Goal: Entertainment & Leisure: Consume media (video, audio)

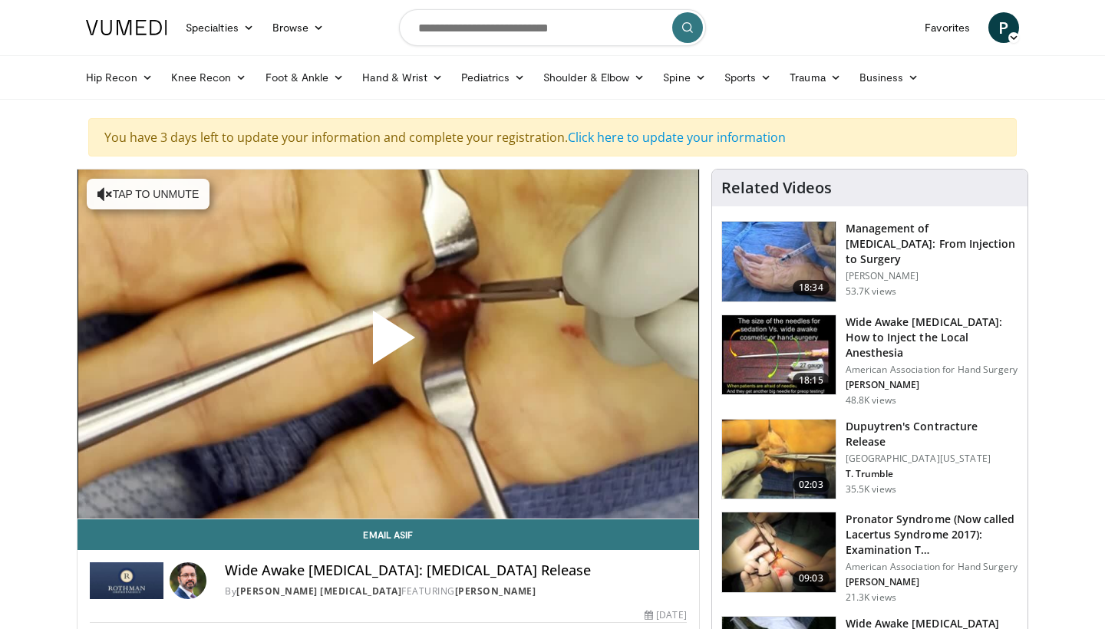
click at [388, 344] on span "Video Player" at bounding box center [388, 344] width 0 height 0
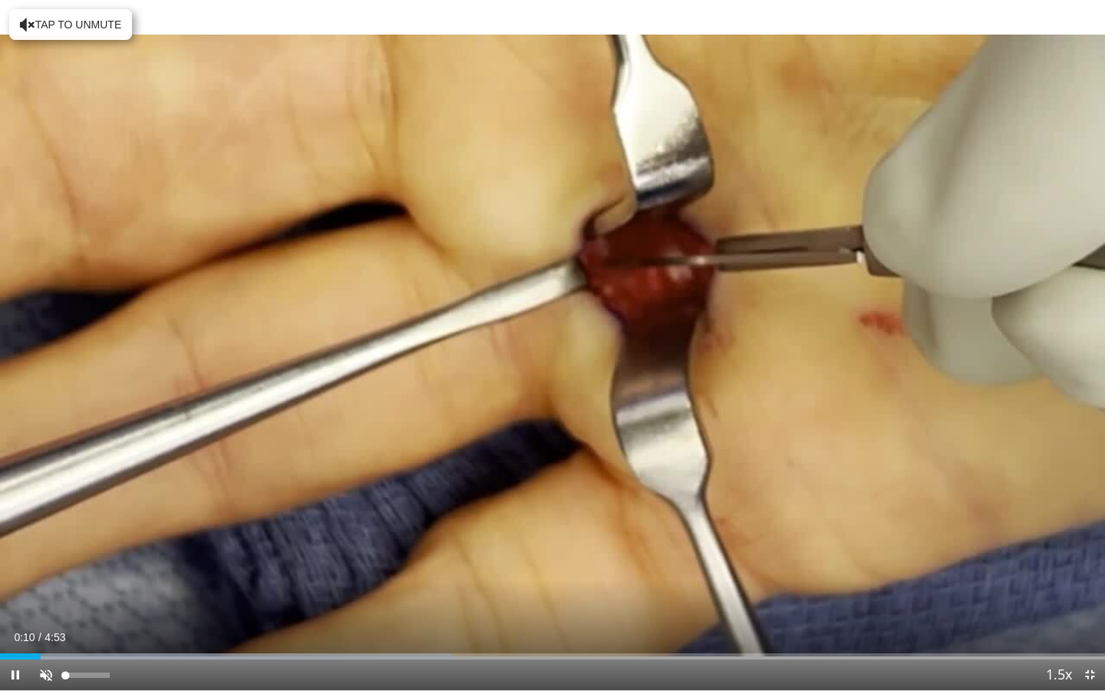
click at [43, 629] on span "Video Player" at bounding box center [46, 674] width 31 height 31
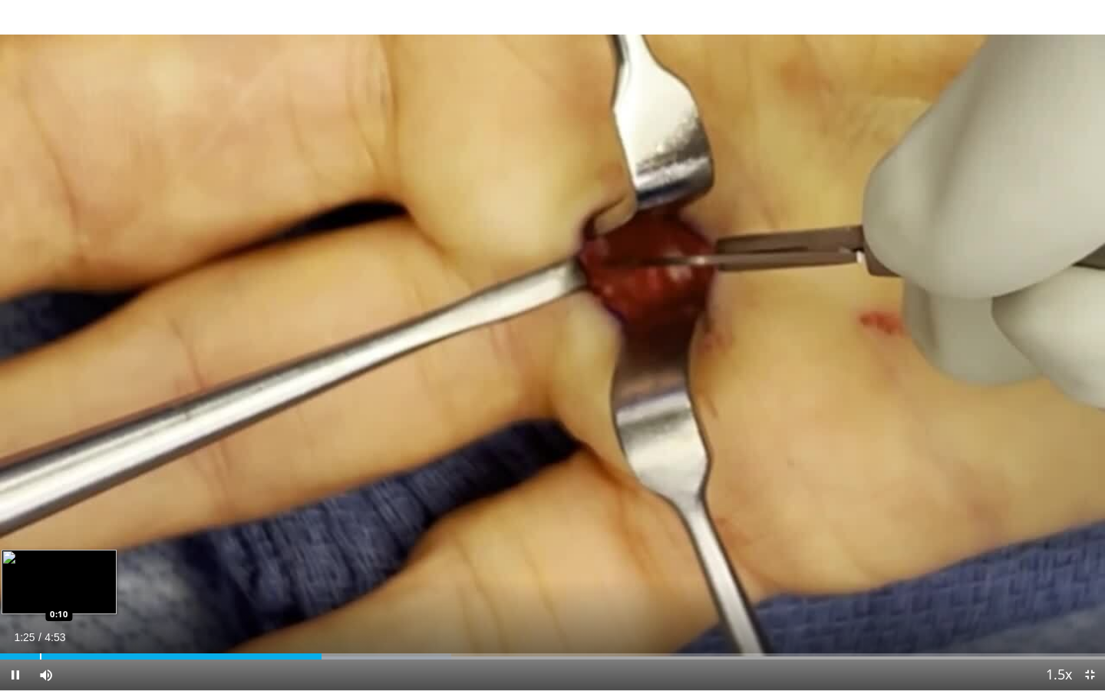
click at [33, 629] on div "Loaded : 40.83% 1:25 0:10" at bounding box center [552, 652] width 1105 height 15
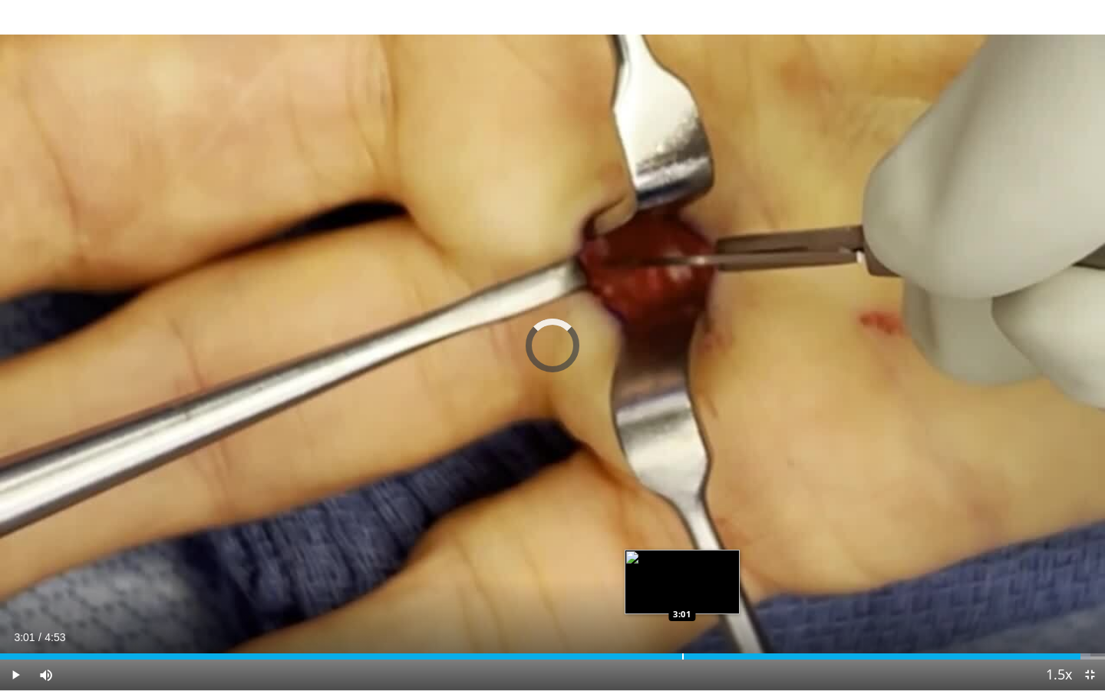
click at [682, 629] on div "Progress Bar" at bounding box center [683, 656] width 2 height 6
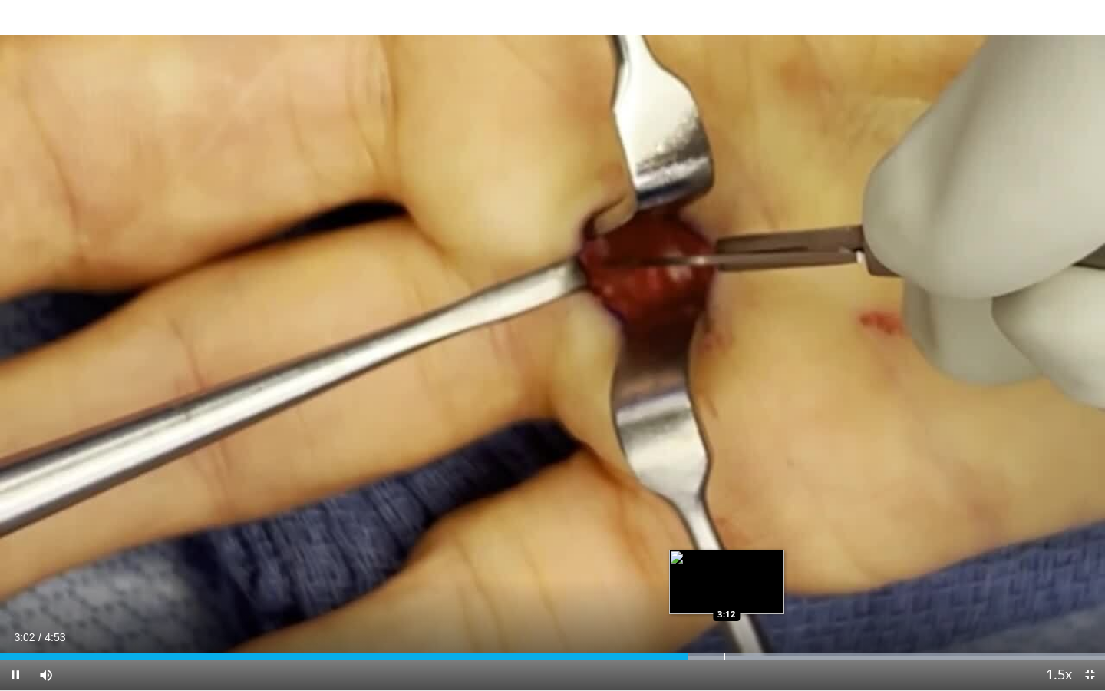
click at [725, 629] on div "Progress Bar" at bounding box center [725, 656] width 2 height 6
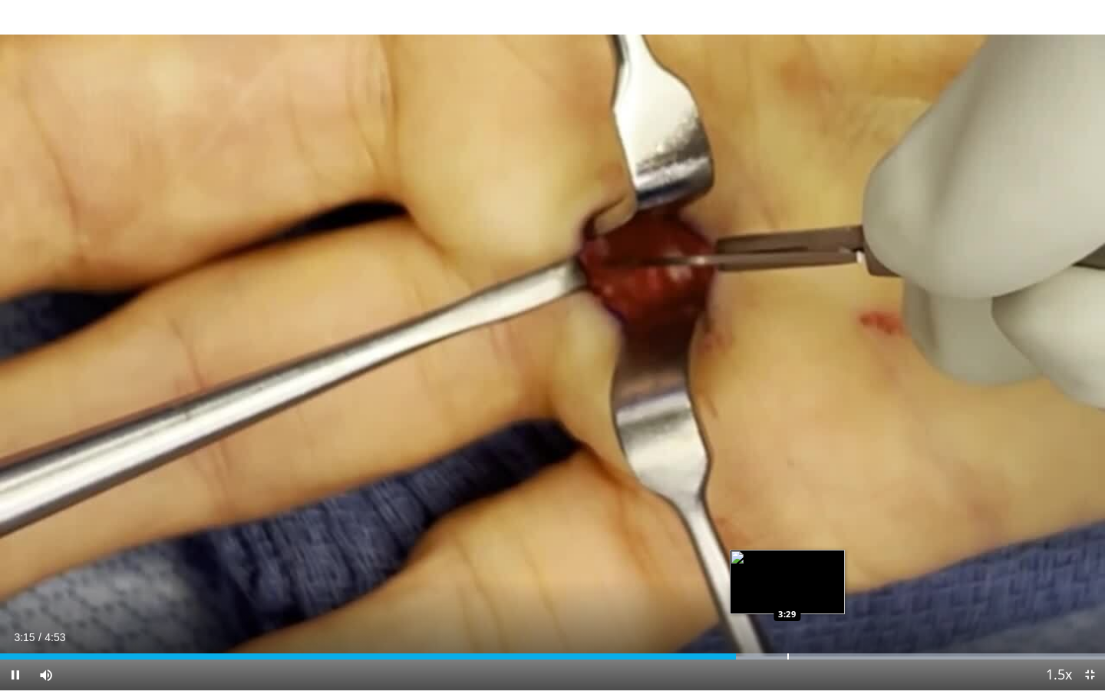
click at [787, 629] on div "Loaded : 99.98% 3:15 3:29" at bounding box center [552, 652] width 1105 height 15
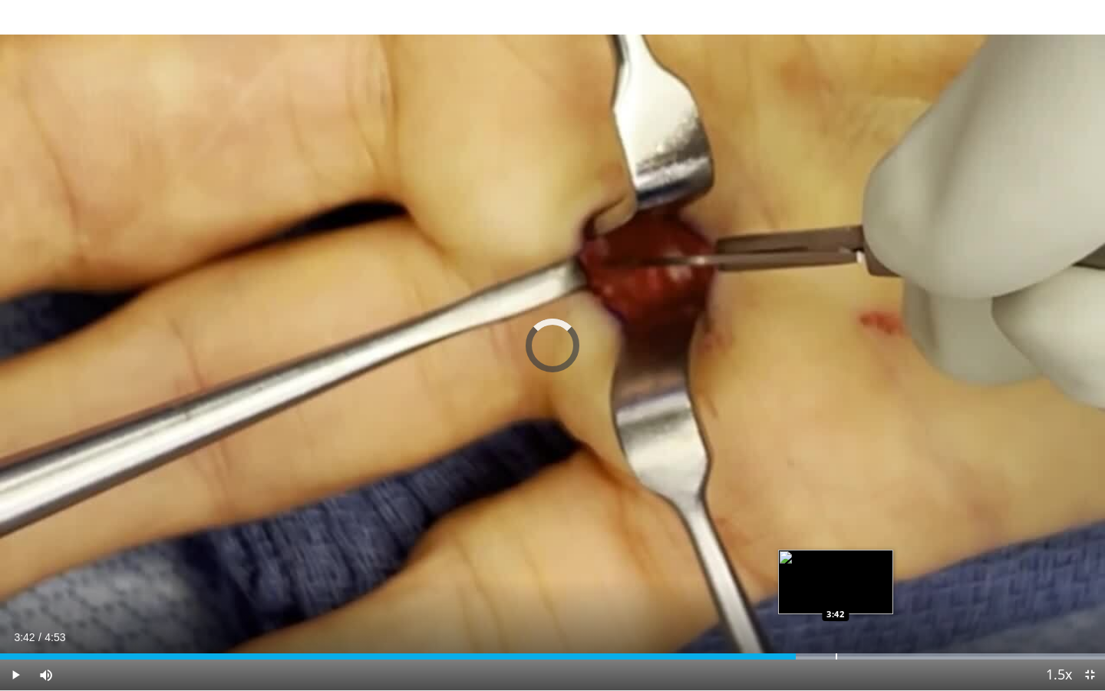
click at [837, 629] on div "Loaded : 99.98% 3:31 3:42" at bounding box center [552, 652] width 1105 height 15
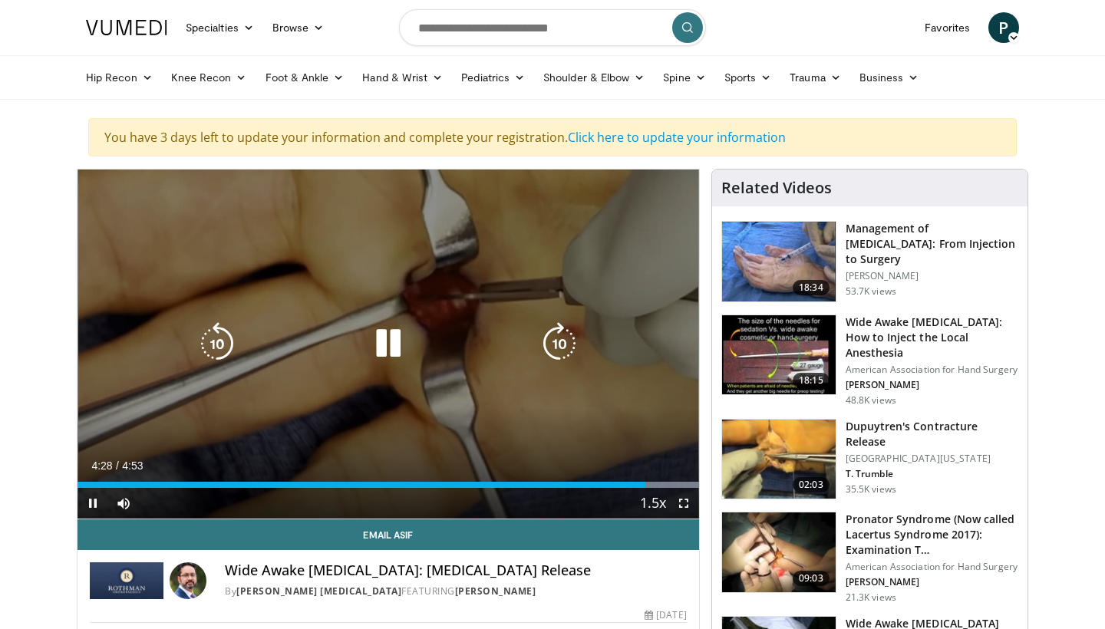
click at [395, 342] on icon "Video Player" at bounding box center [388, 343] width 43 height 43
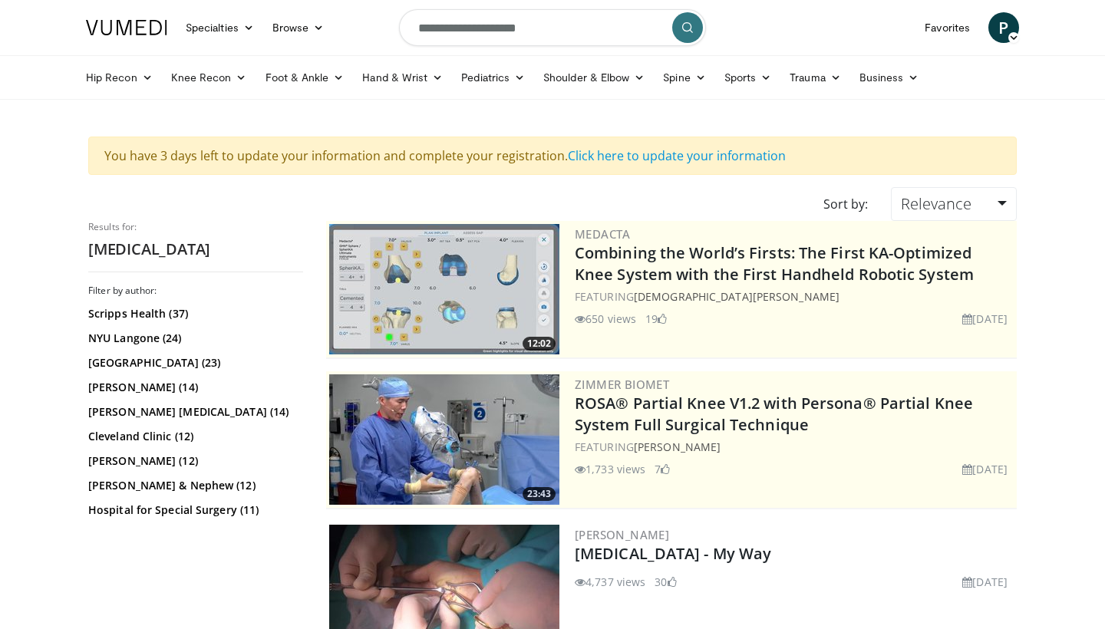
scroll to position [2184, 0]
